Goal: Information Seeking & Learning: Learn about a topic

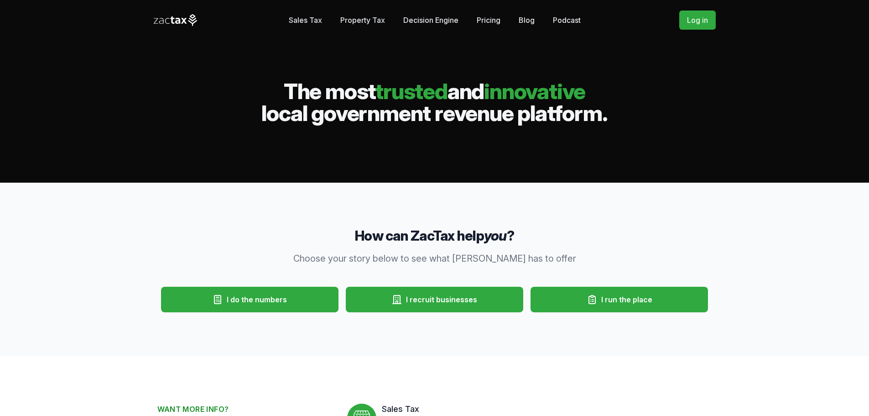
click at [431, 310] on button "I recruit businesses" at bounding box center [434, 300] width 177 height 26
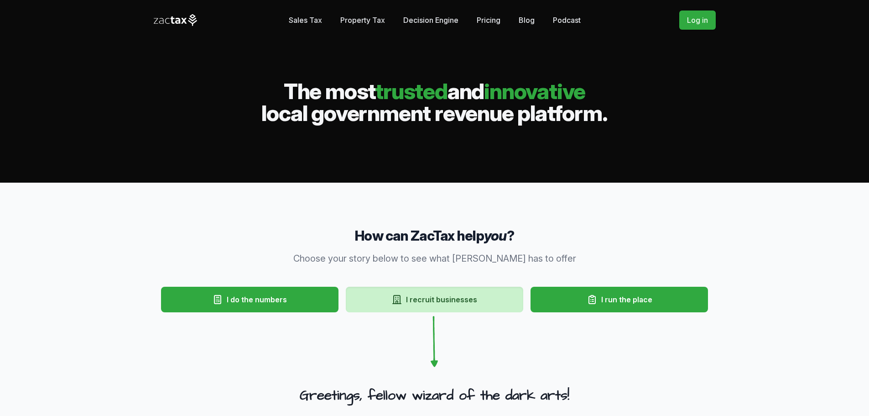
click at [160, 18] on icon at bounding box center [176, 20] width 44 height 12
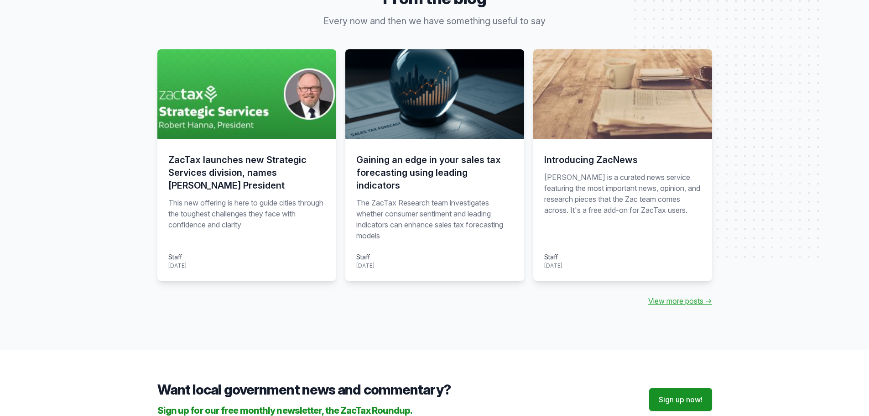
scroll to position [1090, 0]
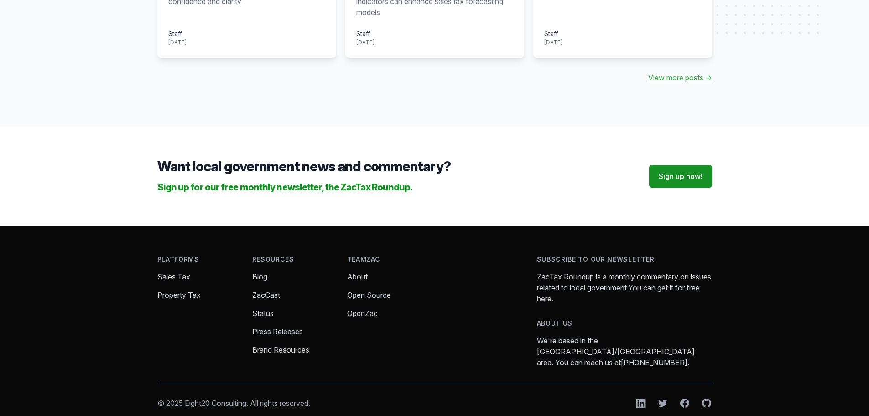
click at [263, 345] on link "Brand Resources" at bounding box center [280, 349] width 57 height 9
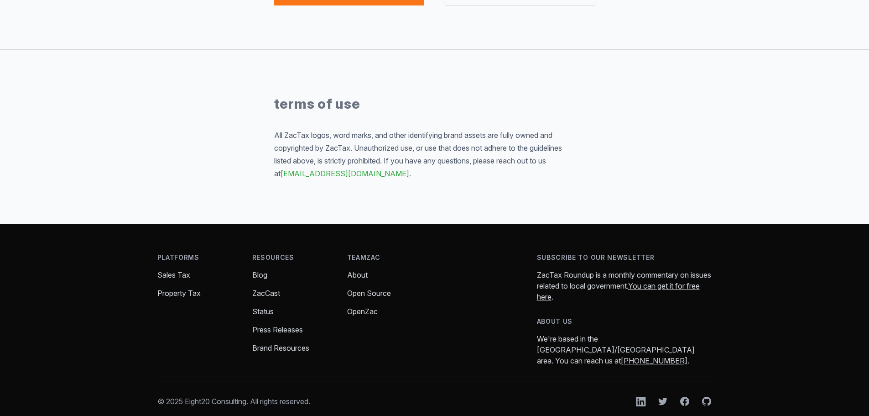
scroll to position [2053, 0]
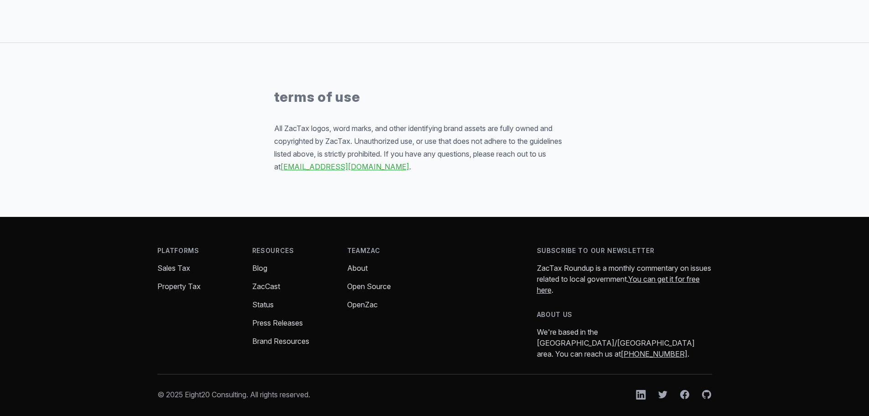
click at [363, 272] on link "About" at bounding box center [357, 267] width 21 height 9
click at [260, 307] on link "Status" at bounding box center [262, 304] width 21 height 9
click at [177, 291] on link "Property Tax" at bounding box center [178, 286] width 43 height 9
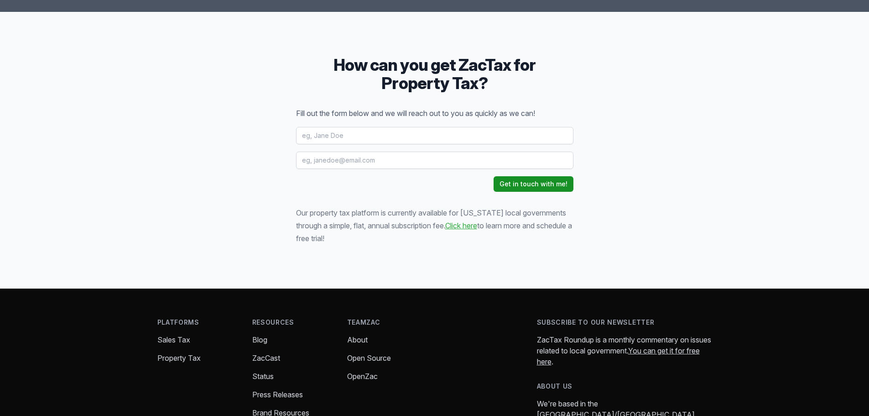
scroll to position [1232, 0]
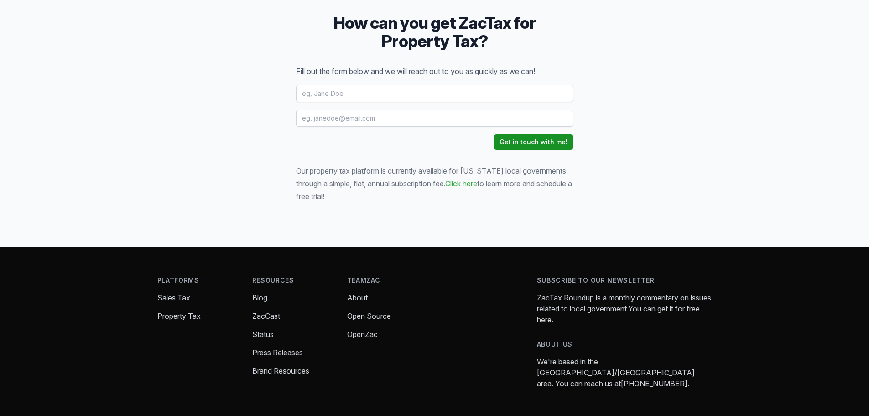
click at [177, 293] on link "Sales Tax" at bounding box center [173, 297] width 33 height 9
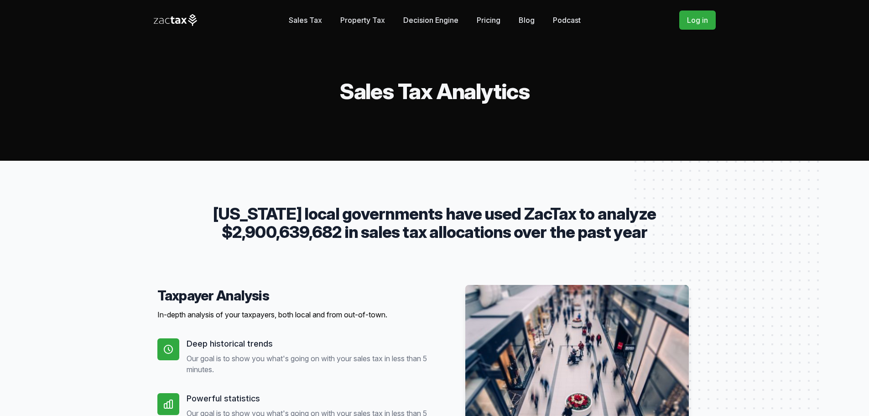
click at [439, 21] on link "Decision Engine" at bounding box center [430, 20] width 55 height 18
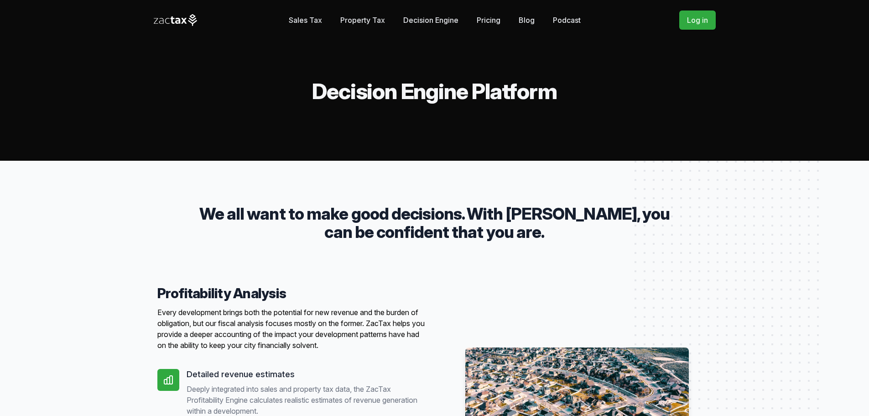
click at [487, 21] on link "Pricing" at bounding box center [489, 20] width 24 height 18
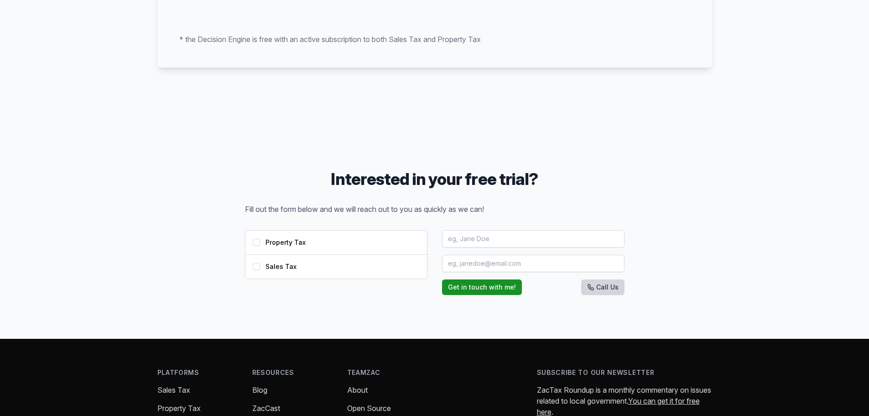
scroll to position [991, 0]
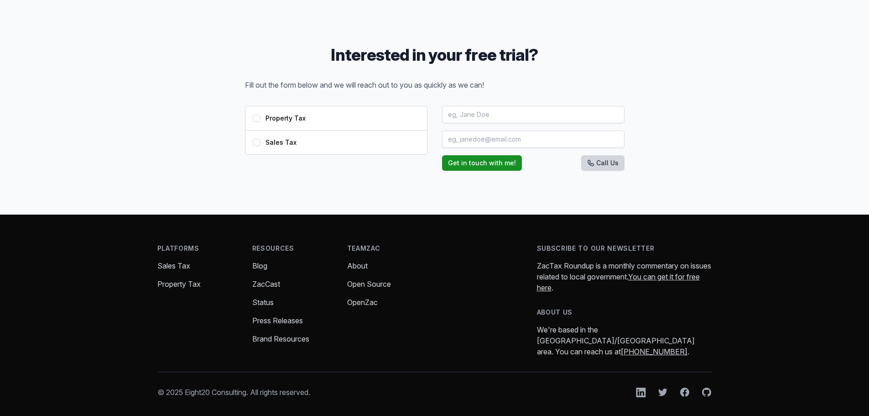
click at [355, 270] on li "About" at bounding box center [387, 265] width 80 height 11
click at [356, 266] on link "About" at bounding box center [357, 265] width 21 height 9
